Goal: Information Seeking & Learning: Learn about a topic

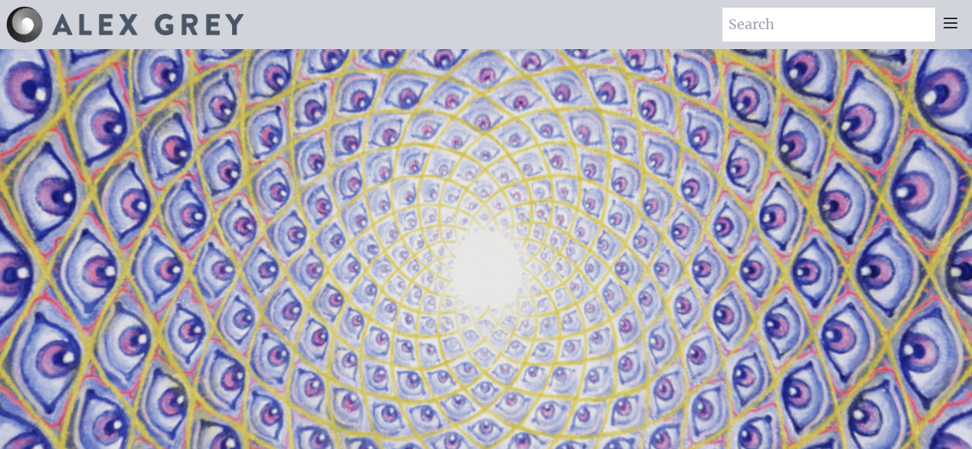
click at [950, 38] on div at bounding box center [950, 25] width 31 height 34
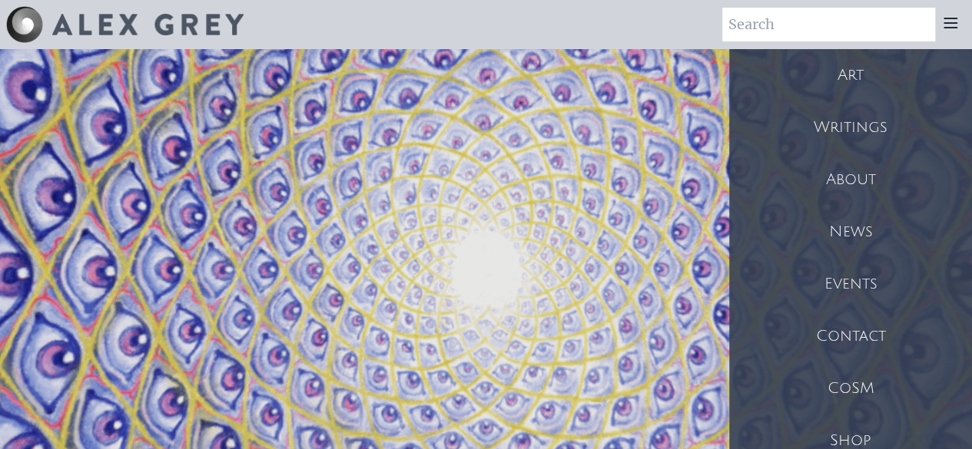
click at [949, 31] on icon at bounding box center [950, 23] width 18 height 18
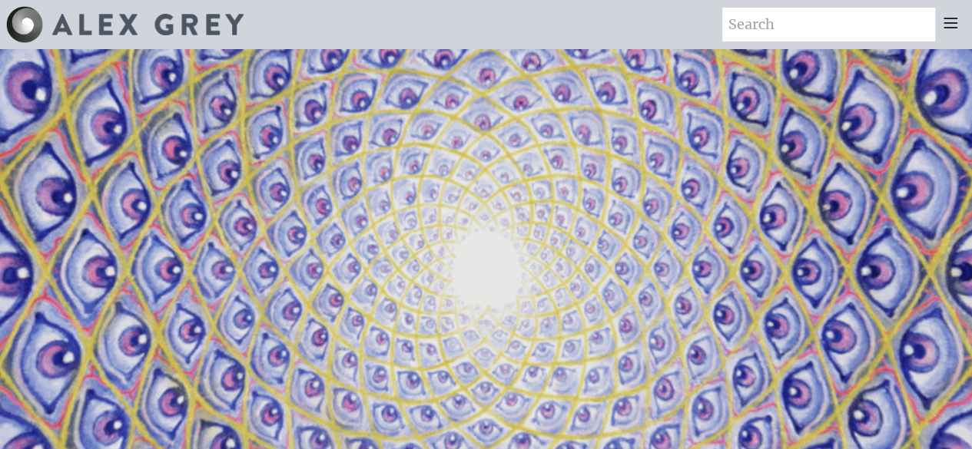
click at [949, 16] on icon at bounding box center [950, 23] width 18 height 18
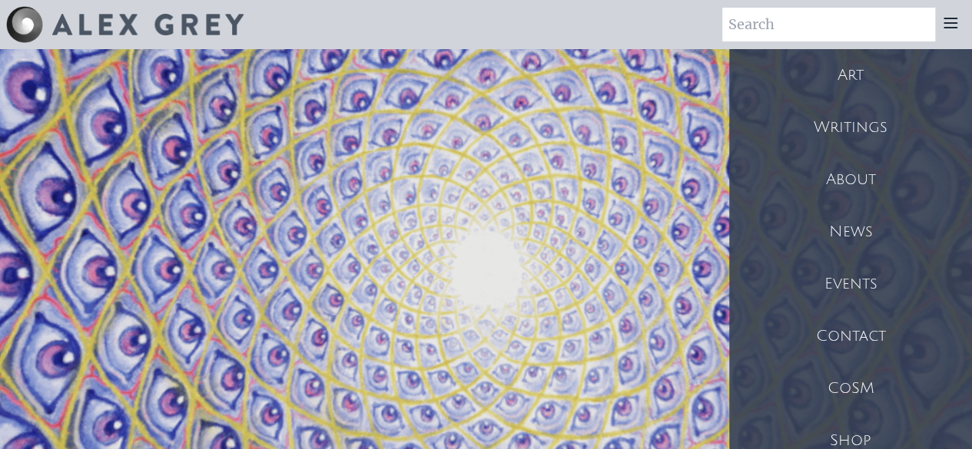
click at [866, 78] on div "Art" at bounding box center [850, 75] width 243 height 52
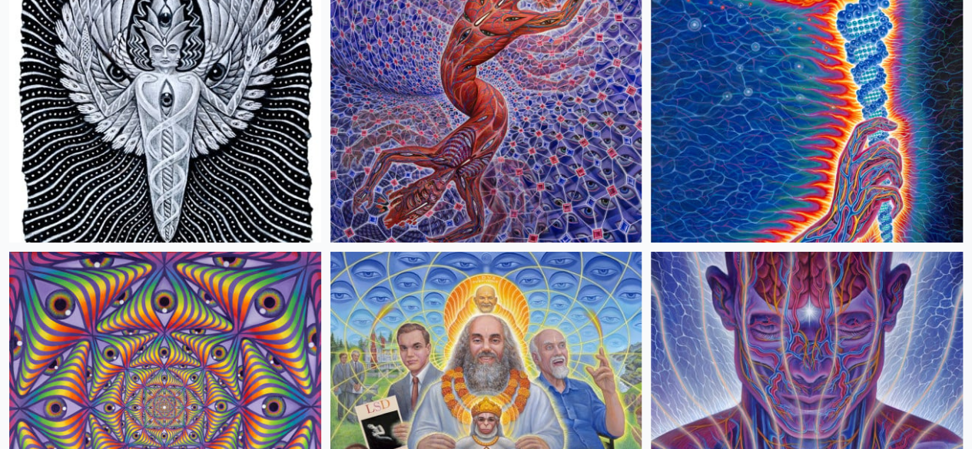
scroll to position [2765, 0]
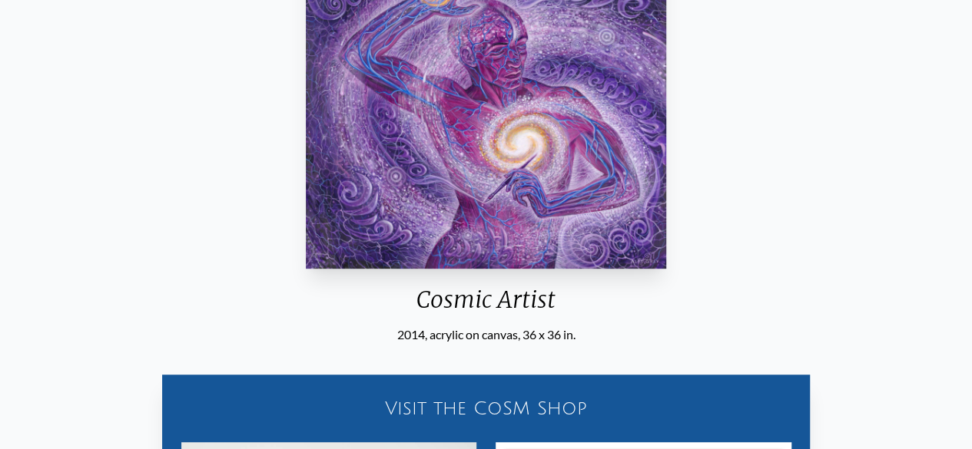
scroll to position [270, 0]
